Goal: Information Seeking & Learning: Learn about a topic

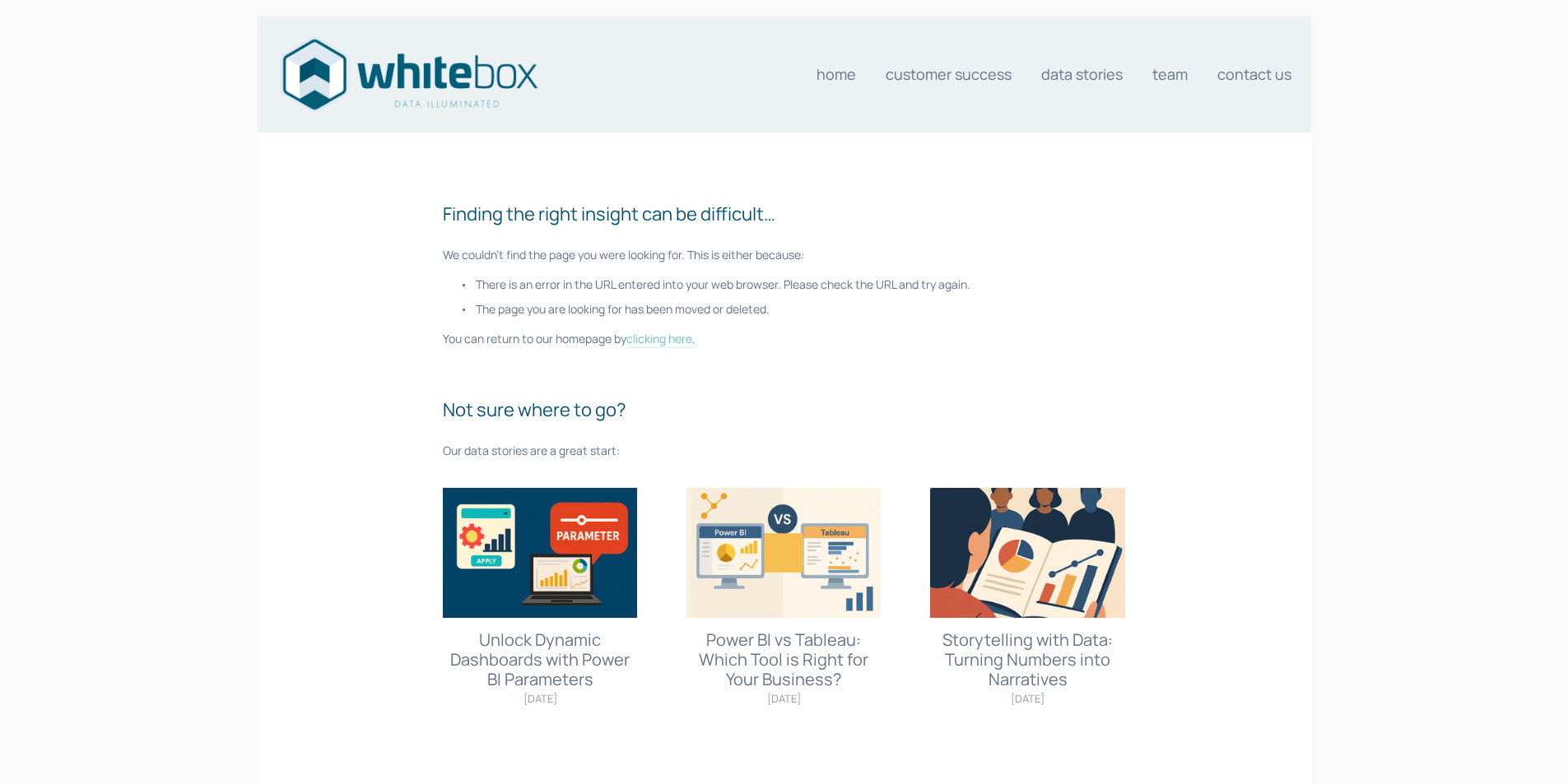
click at [670, 343] on link "clicking here" at bounding box center [659, 340] width 66 height 17
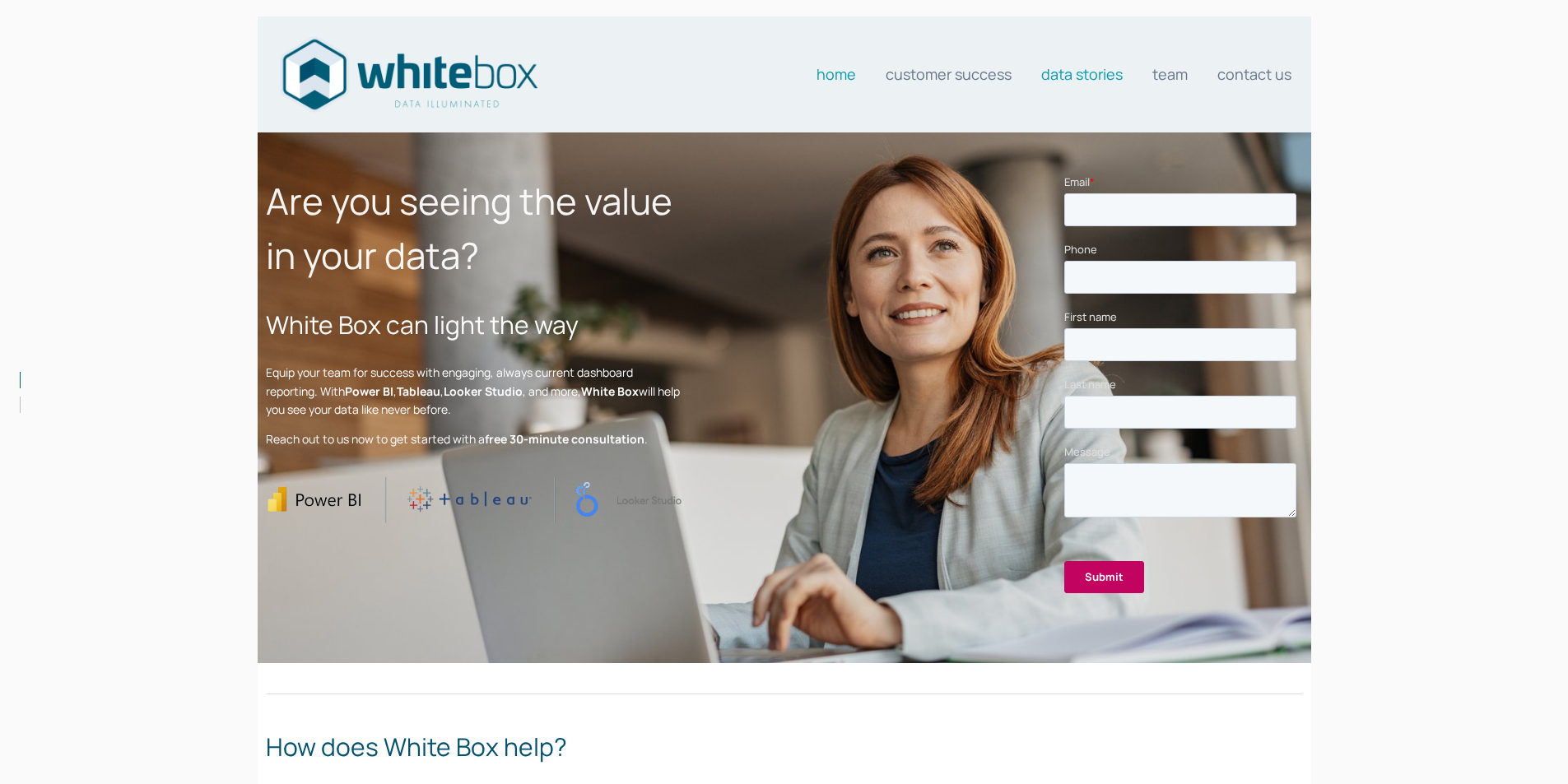
click at [1080, 79] on link "Data stories" at bounding box center [1083, 74] width 82 height 33
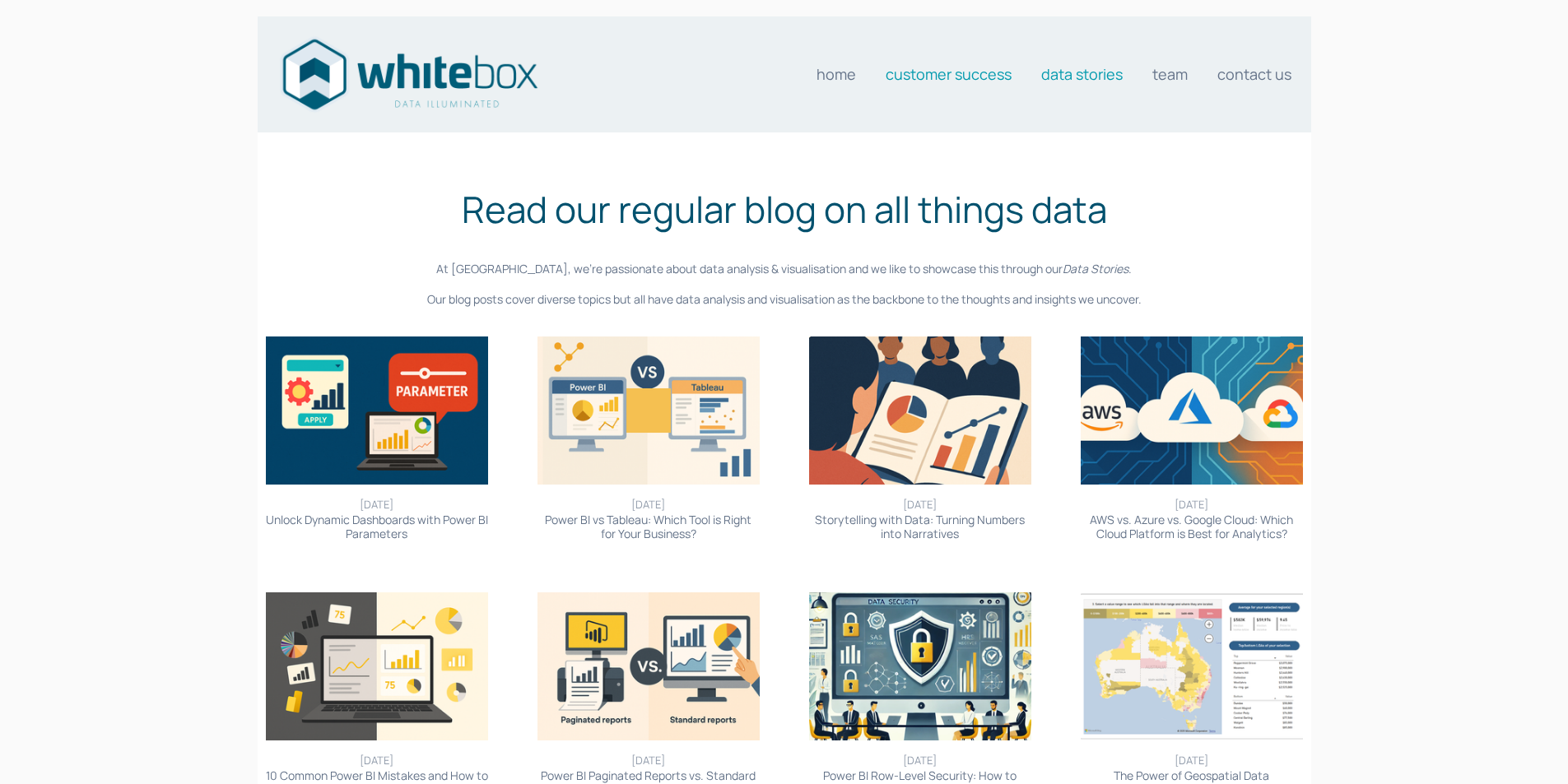
click at [946, 73] on link "Customer Success" at bounding box center [949, 74] width 126 height 33
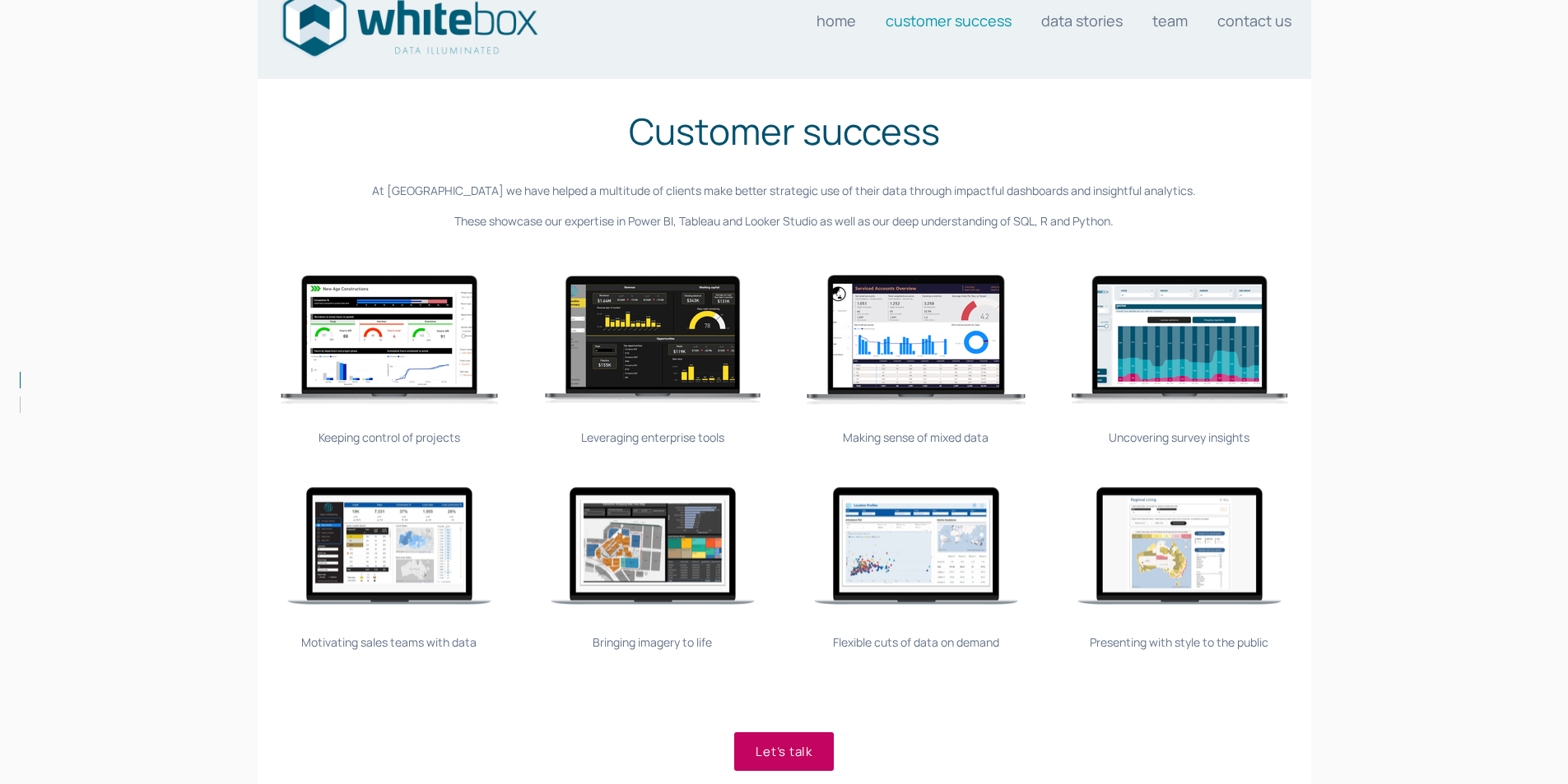
scroll to position [82, 0]
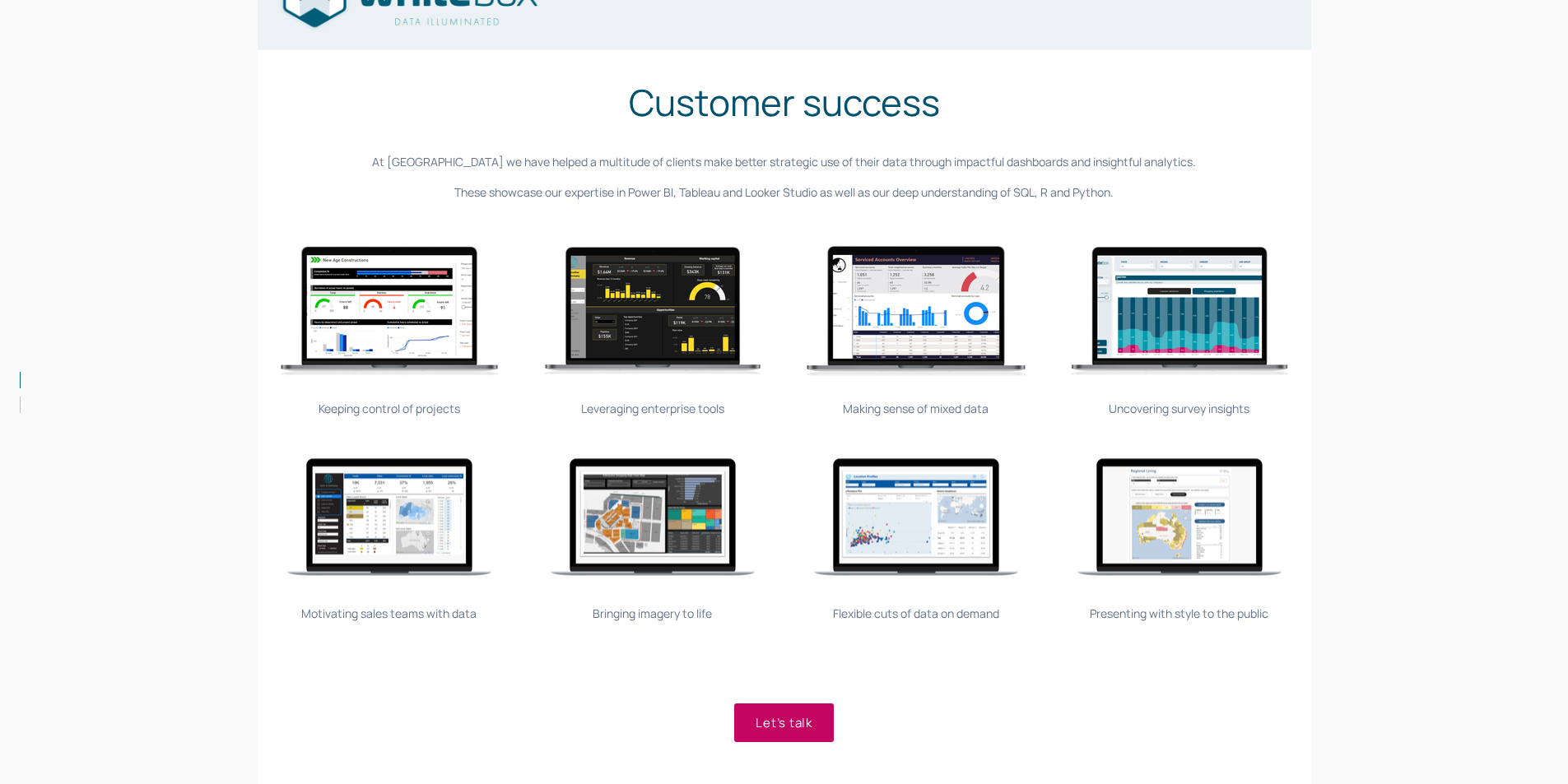
click at [656, 517] on img at bounding box center [652, 517] width 247 height 219
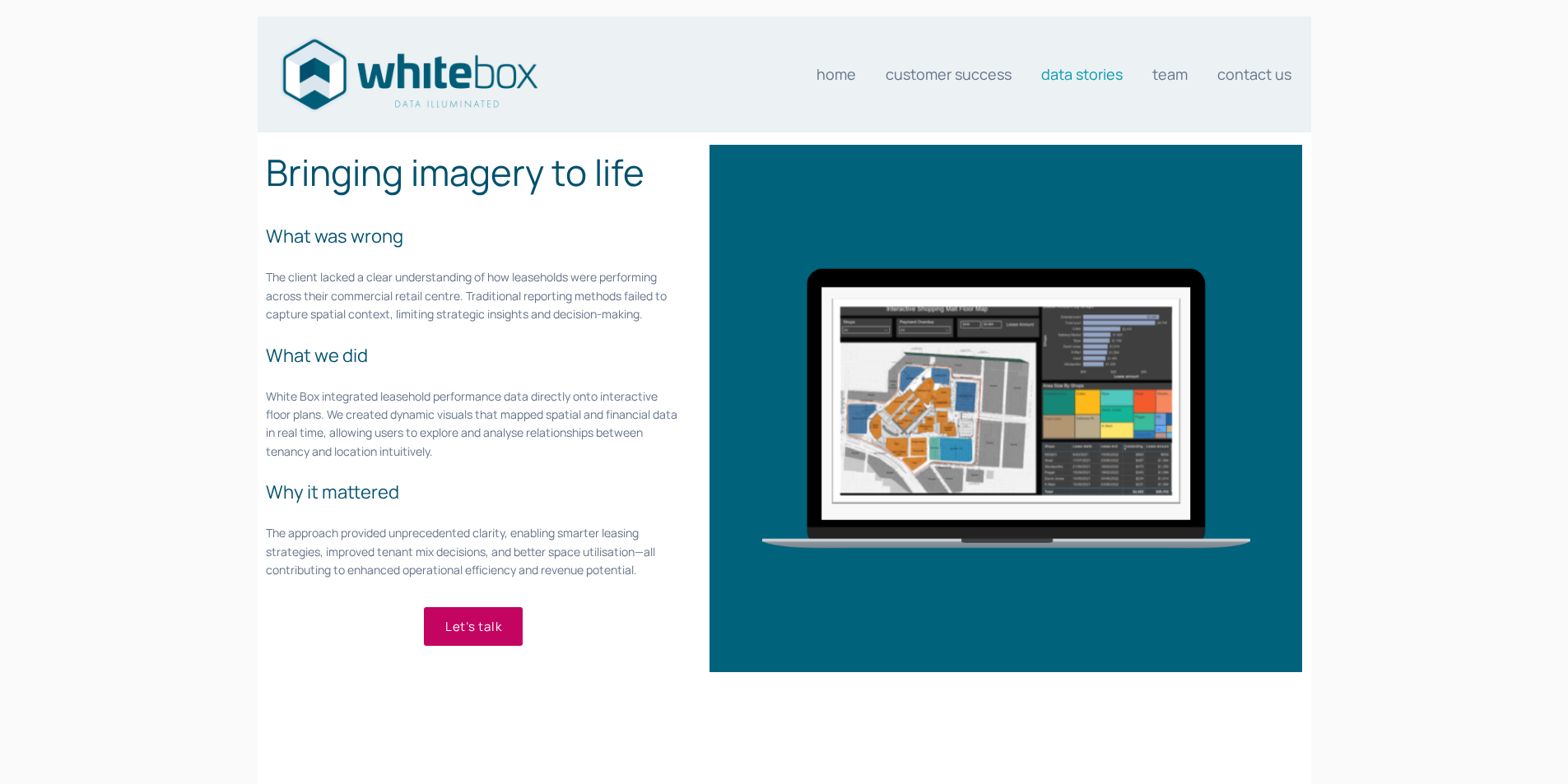
click at [1081, 73] on link "Data stories" at bounding box center [1083, 74] width 82 height 33
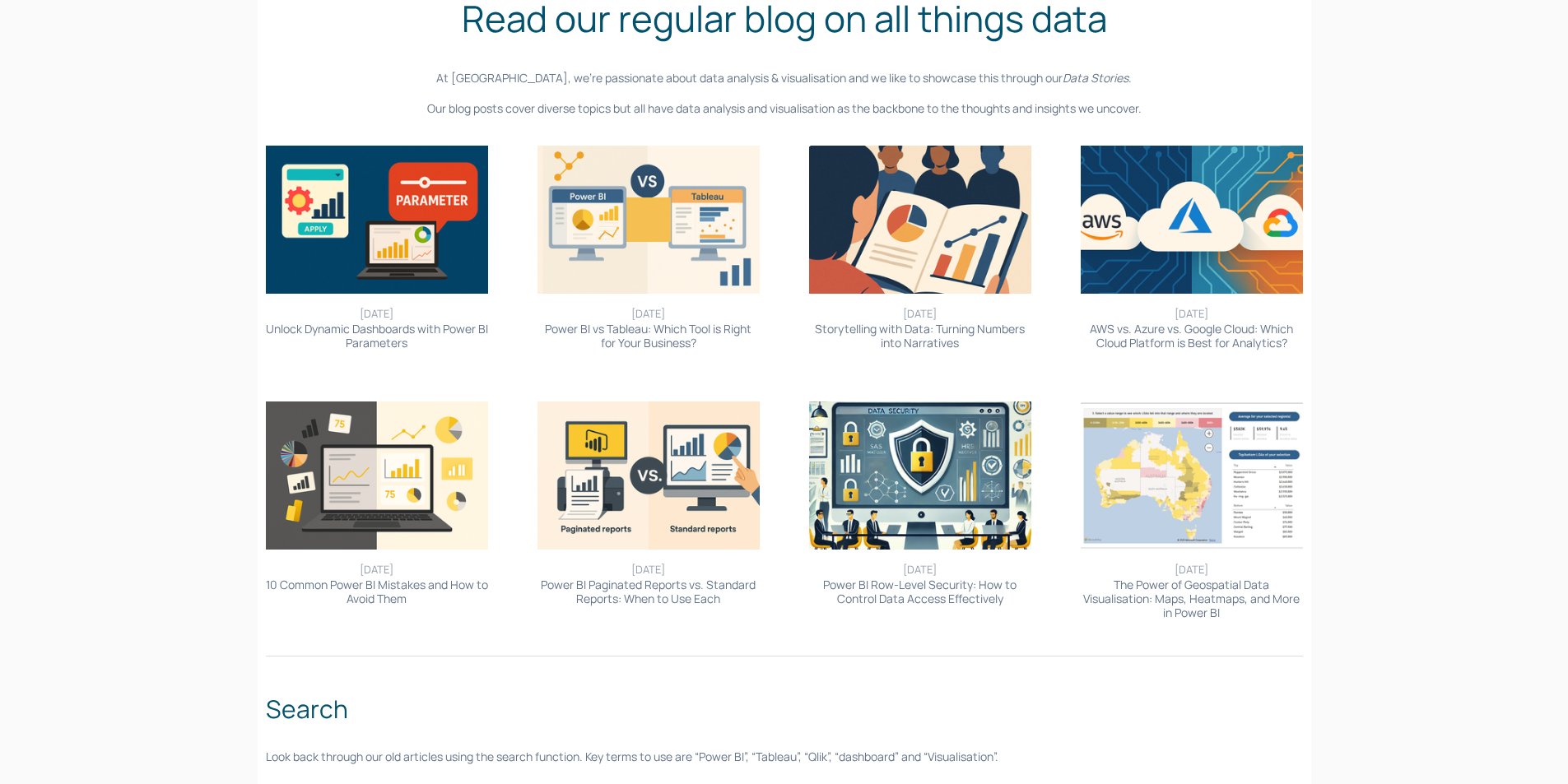
scroll to position [494, 0]
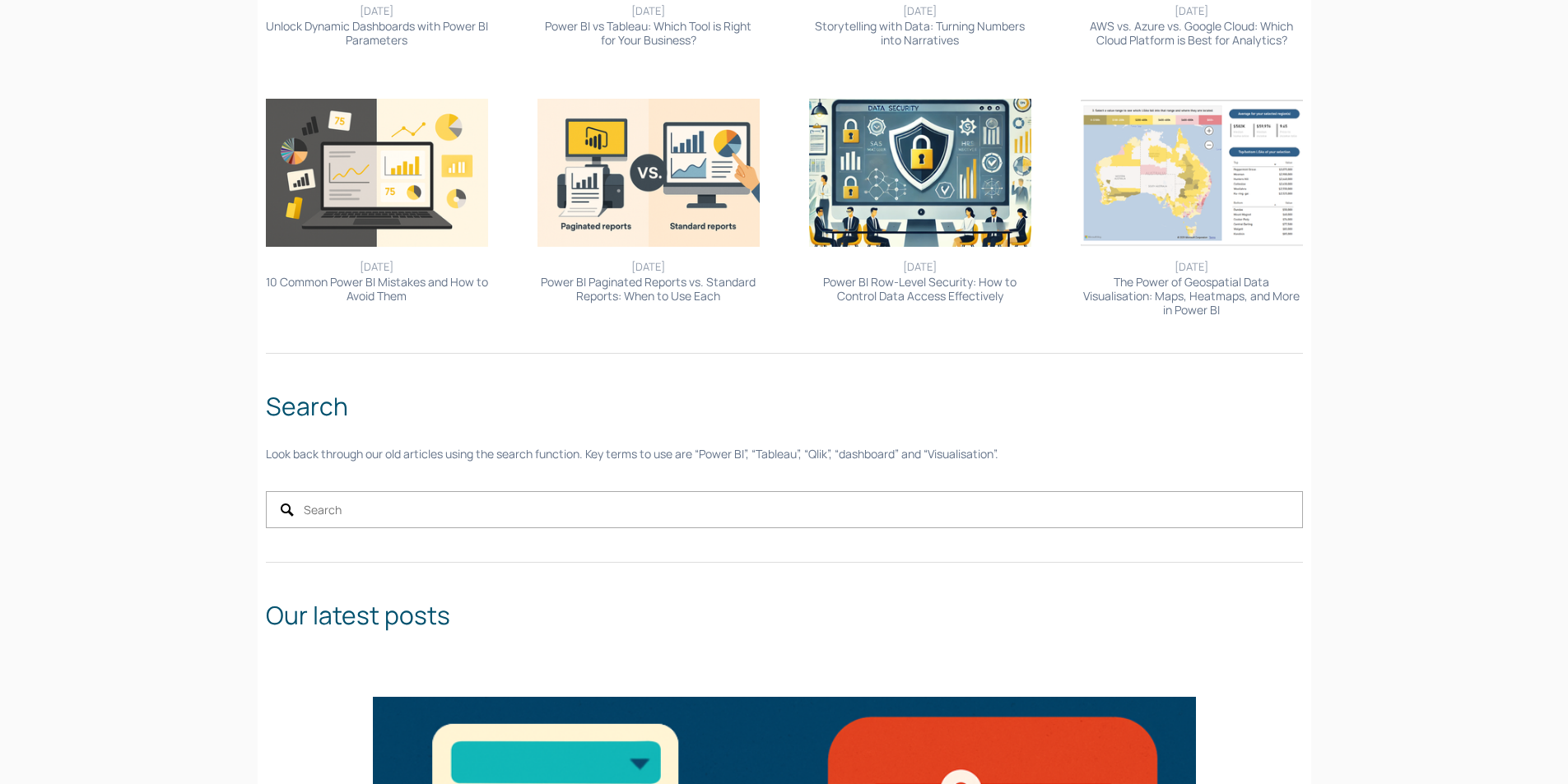
click at [421, 506] on input "Search" at bounding box center [784, 509] width 1038 height 37
type input "spatial"
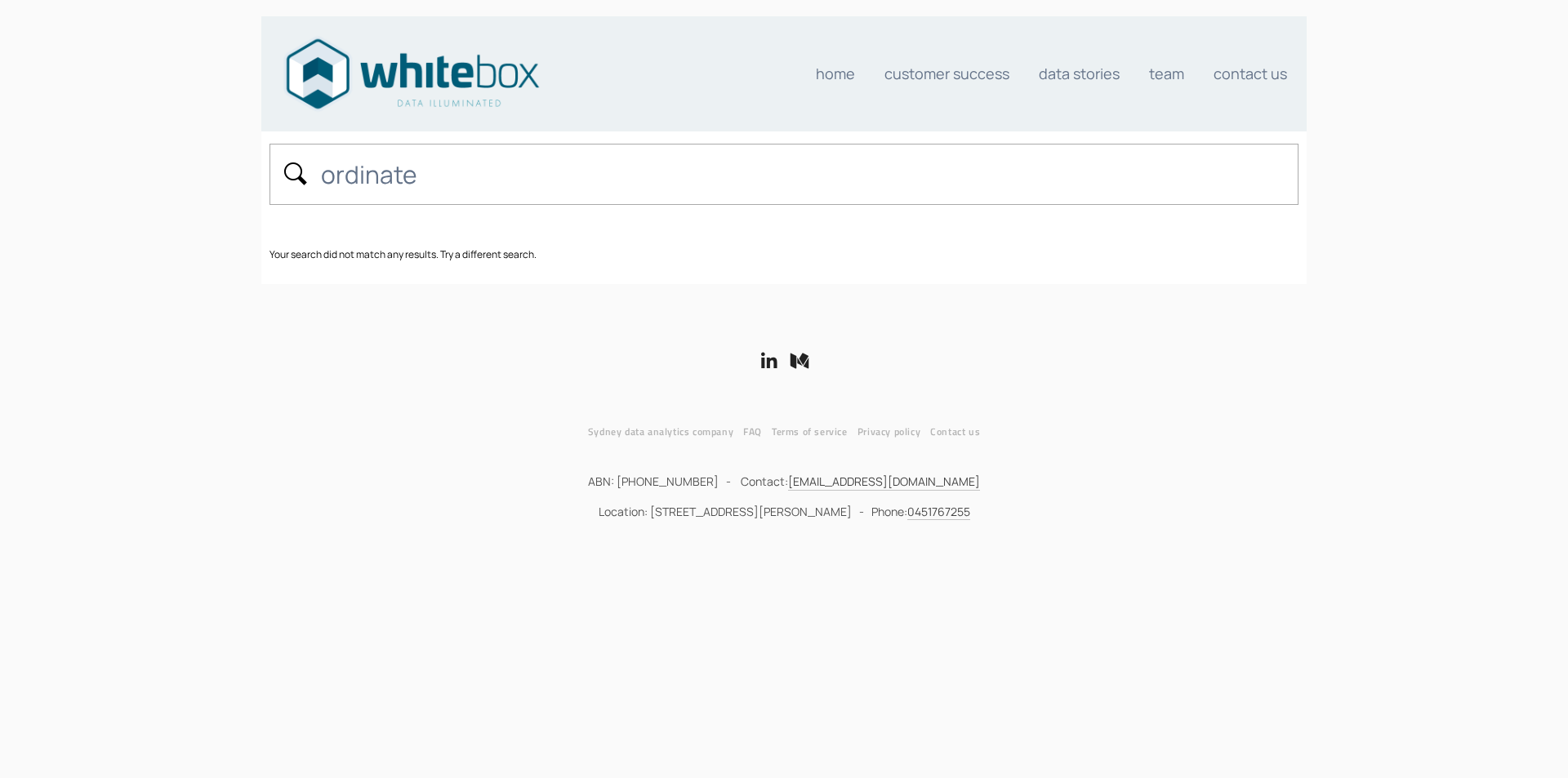
click at [388, 176] on input "ordinate" at bounding box center [804, 174] width 970 height 35
type input "shopping centre"
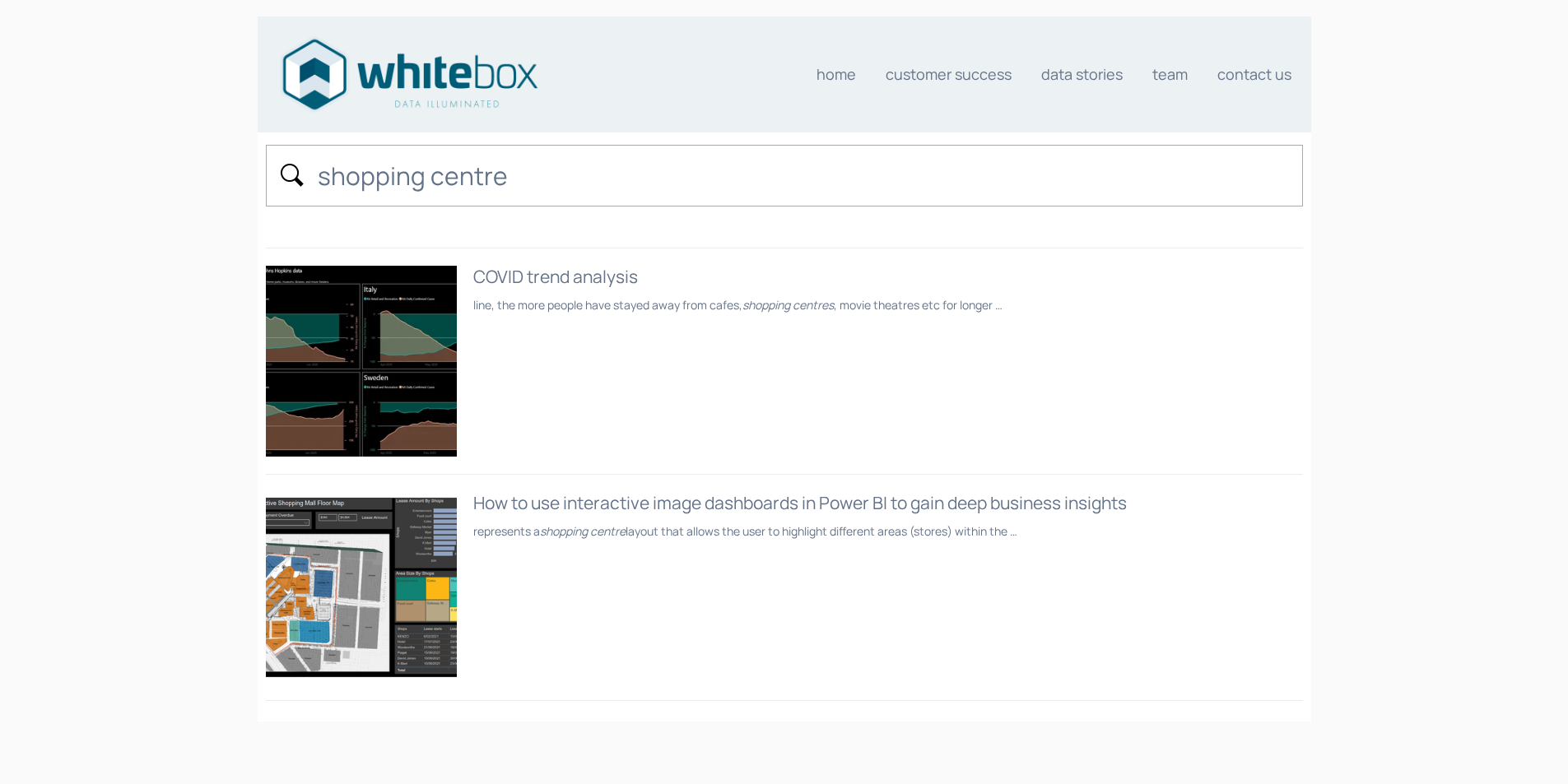
click at [725, 500] on div "How to use interactive image dashboards in Power BI to gain deep business insig…" at bounding box center [888, 503] width 830 height 22
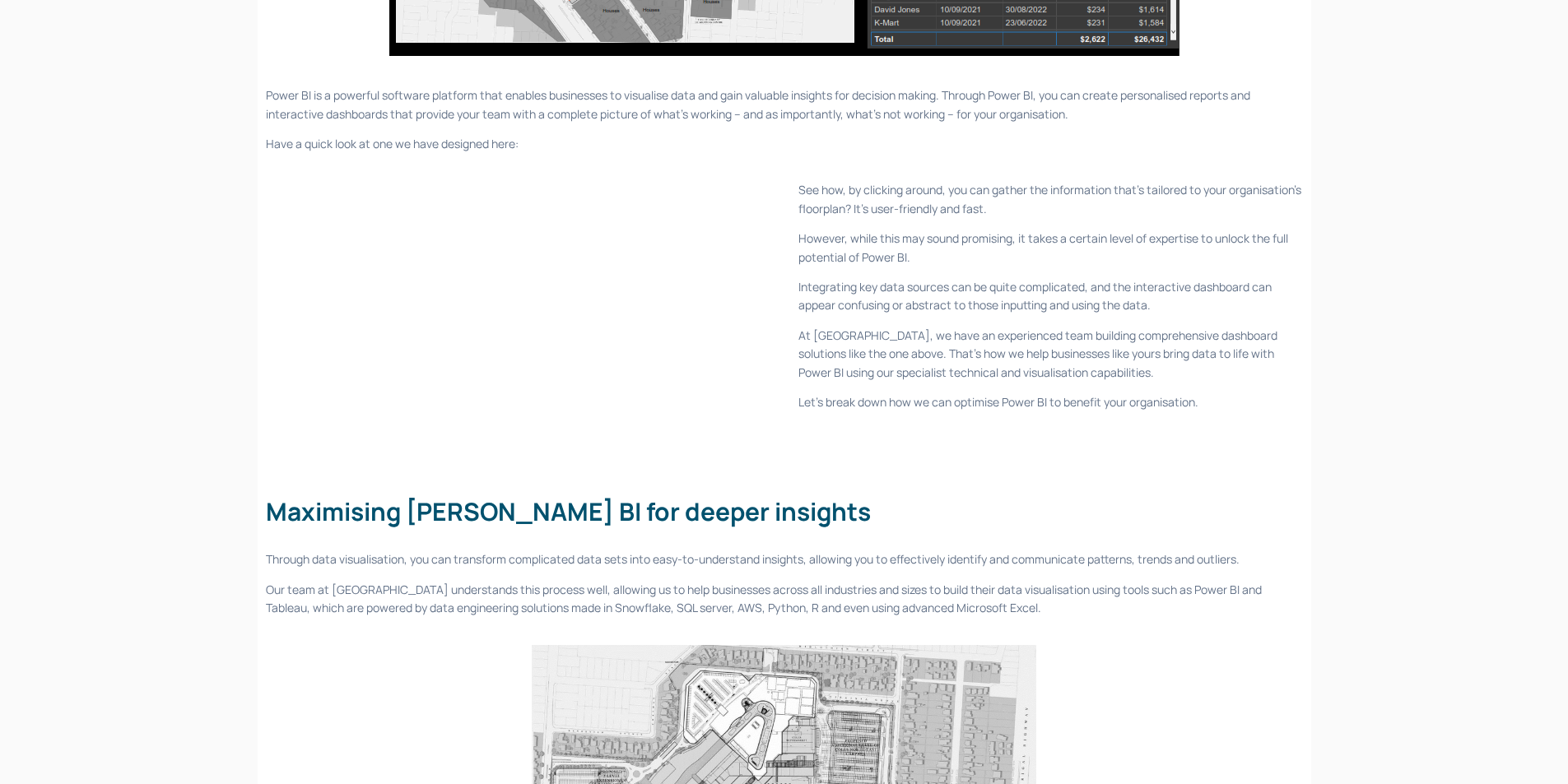
scroll to position [740, 0]
